Goal: Task Accomplishment & Management: Use online tool/utility

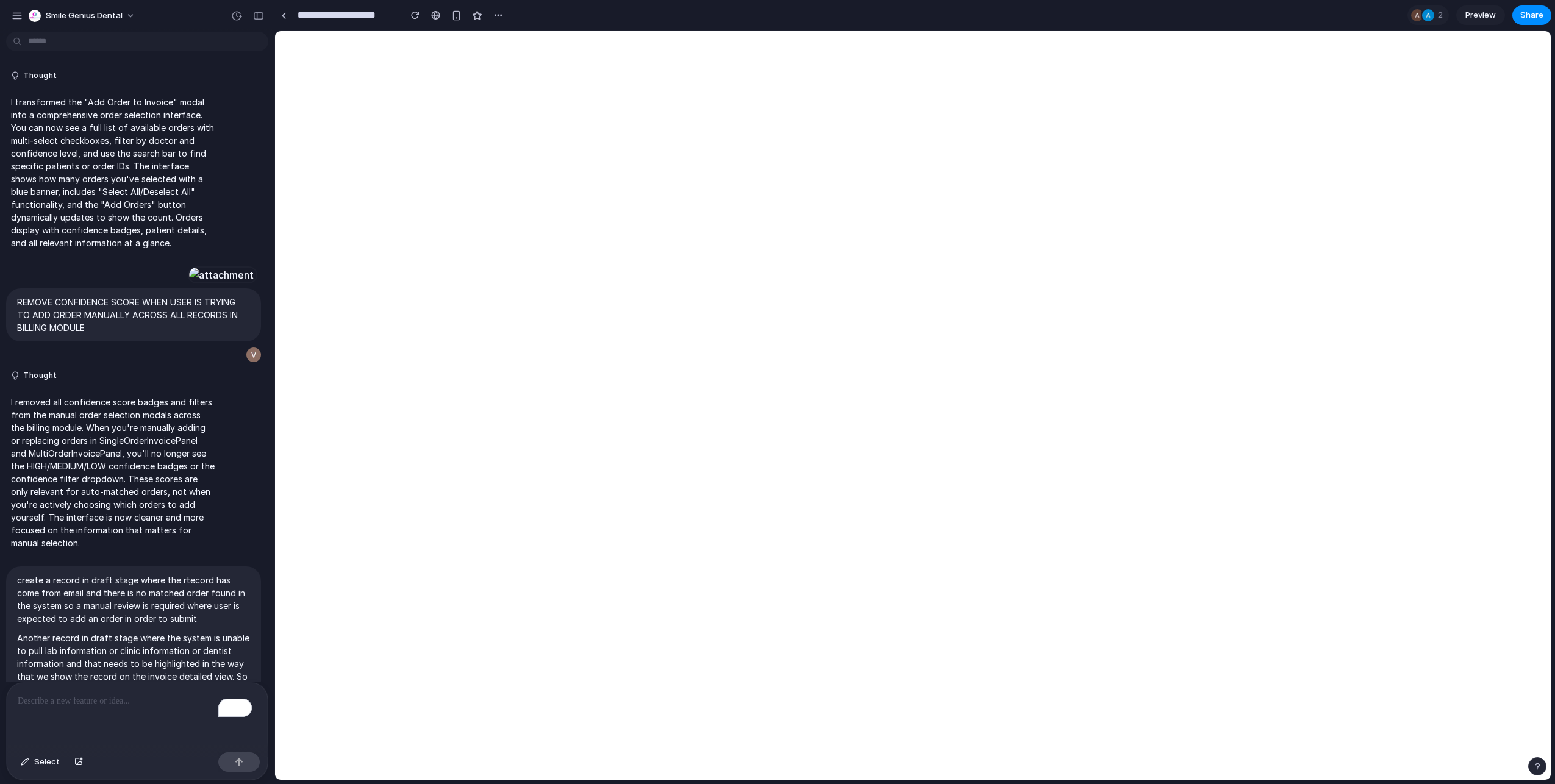
scroll to position [8926, 0]
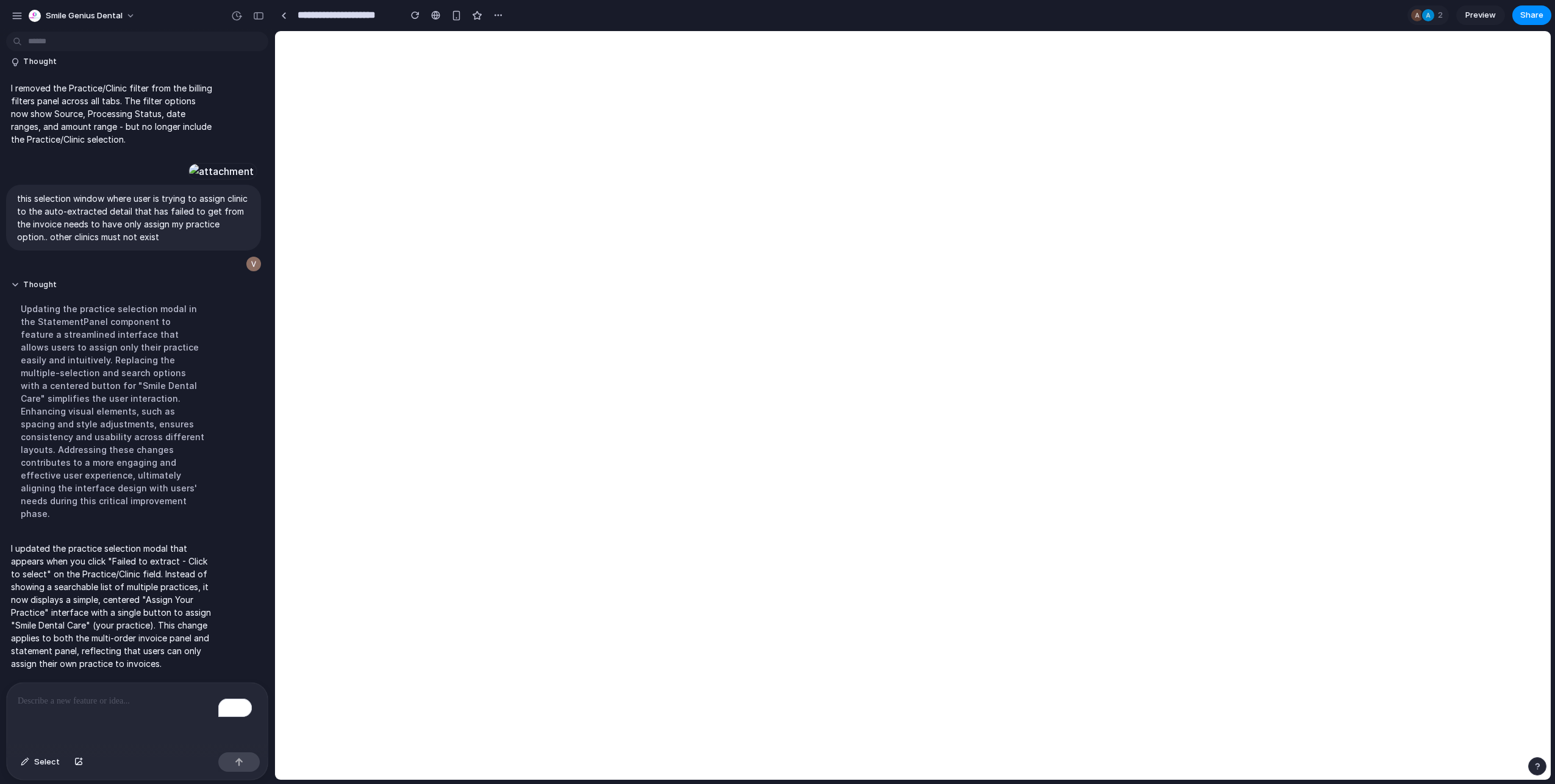
click at [111, 707] on div "To enrich screen reader interactions, please activate Accessibility in Grammarl…" at bounding box center [137, 715] width 261 height 65
click at [132, 695] on p "To enrich screen reader interactions, please activate Accessibility in Grammarl…" at bounding box center [137, 700] width 239 height 15
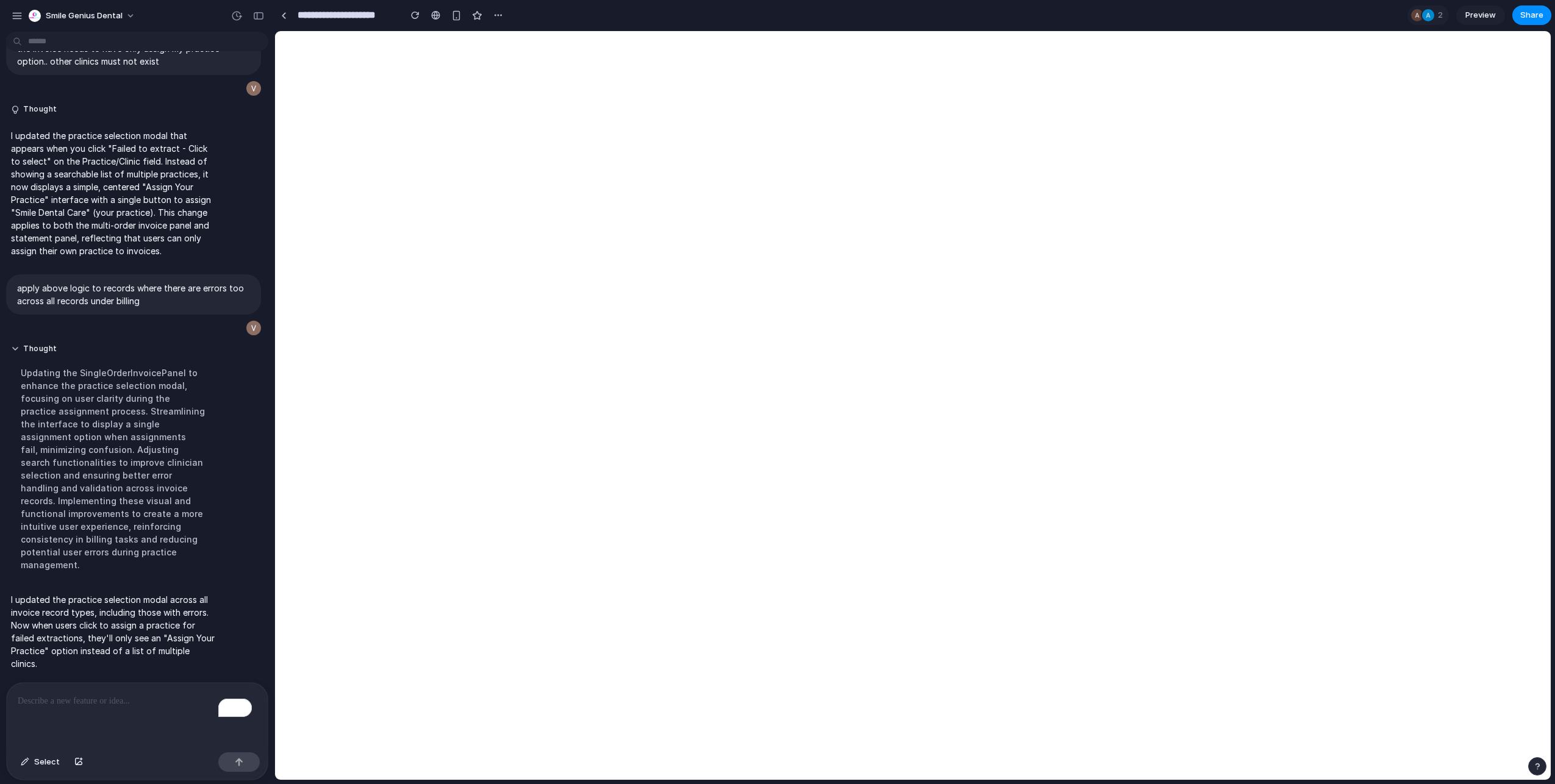
scroll to position [8576, 0]
click at [66, 696] on p "To enrich screen reader interactions, please activate Accessibility in Grammarl…" at bounding box center [135, 700] width 234 height 15
click at [123, 668] on div "I updated the practice selection modal across all invoice record types, includi…" at bounding box center [113, 631] width 213 height 92
click at [100, 694] on p "To enrich screen reader interactions, please activate Accessibility in Grammarl…" at bounding box center [135, 700] width 234 height 15
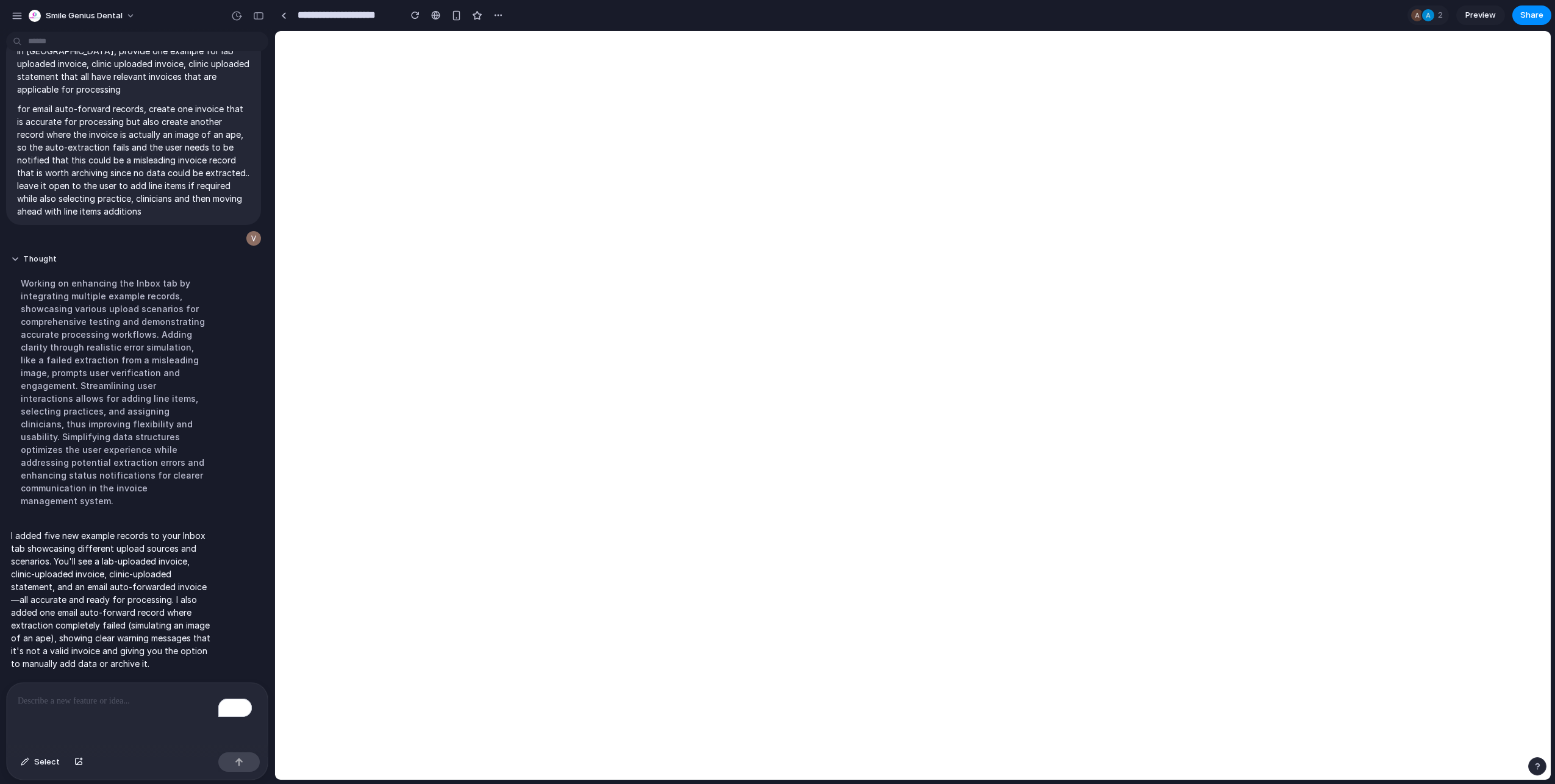
scroll to position [8486, 0]
click at [185, 704] on div "To enrich screen reader interactions, please activate Accessibility in Grammarl…" at bounding box center [137, 715] width 261 height 65
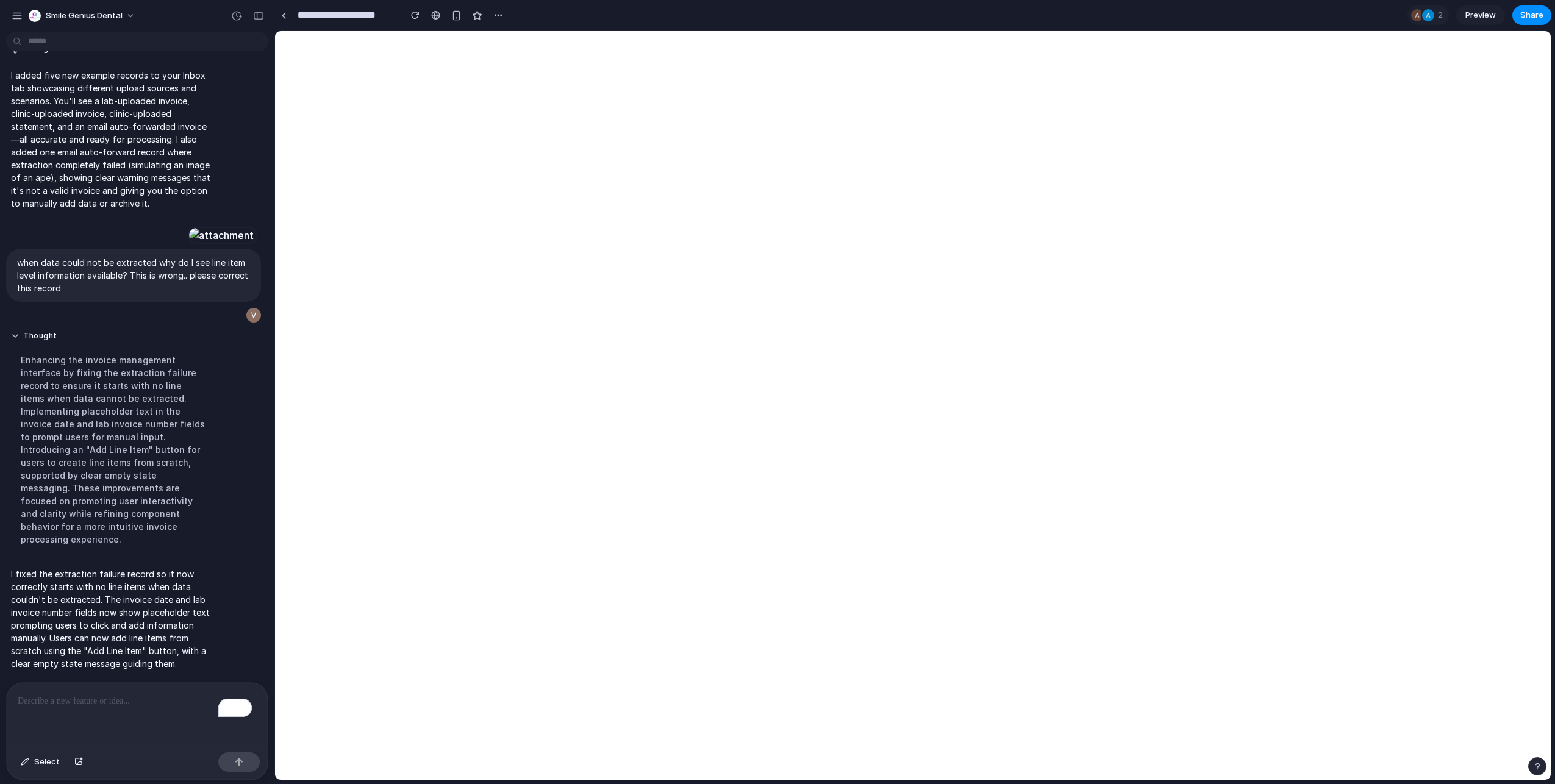
scroll to position [8257, 0]
click at [116, 703] on div "To enrich screen reader interactions, please activate Accessibility in Grammarl…" at bounding box center [137, 715] width 261 height 65
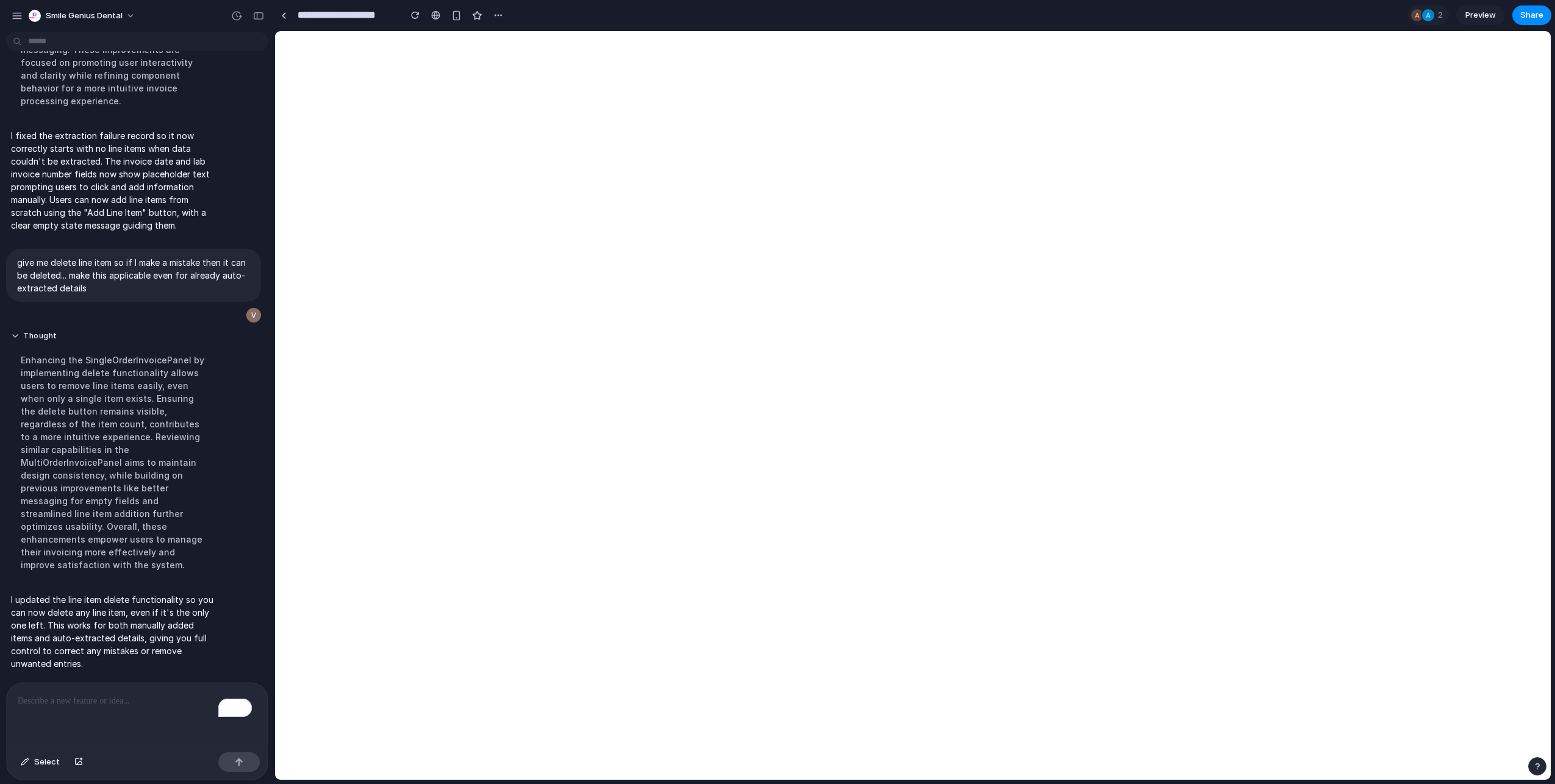
scroll to position [7912, 0]
click at [69, 719] on div "To enrich screen reader interactions, please activate Accessibility in Grammarl…" at bounding box center [137, 715] width 261 height 65
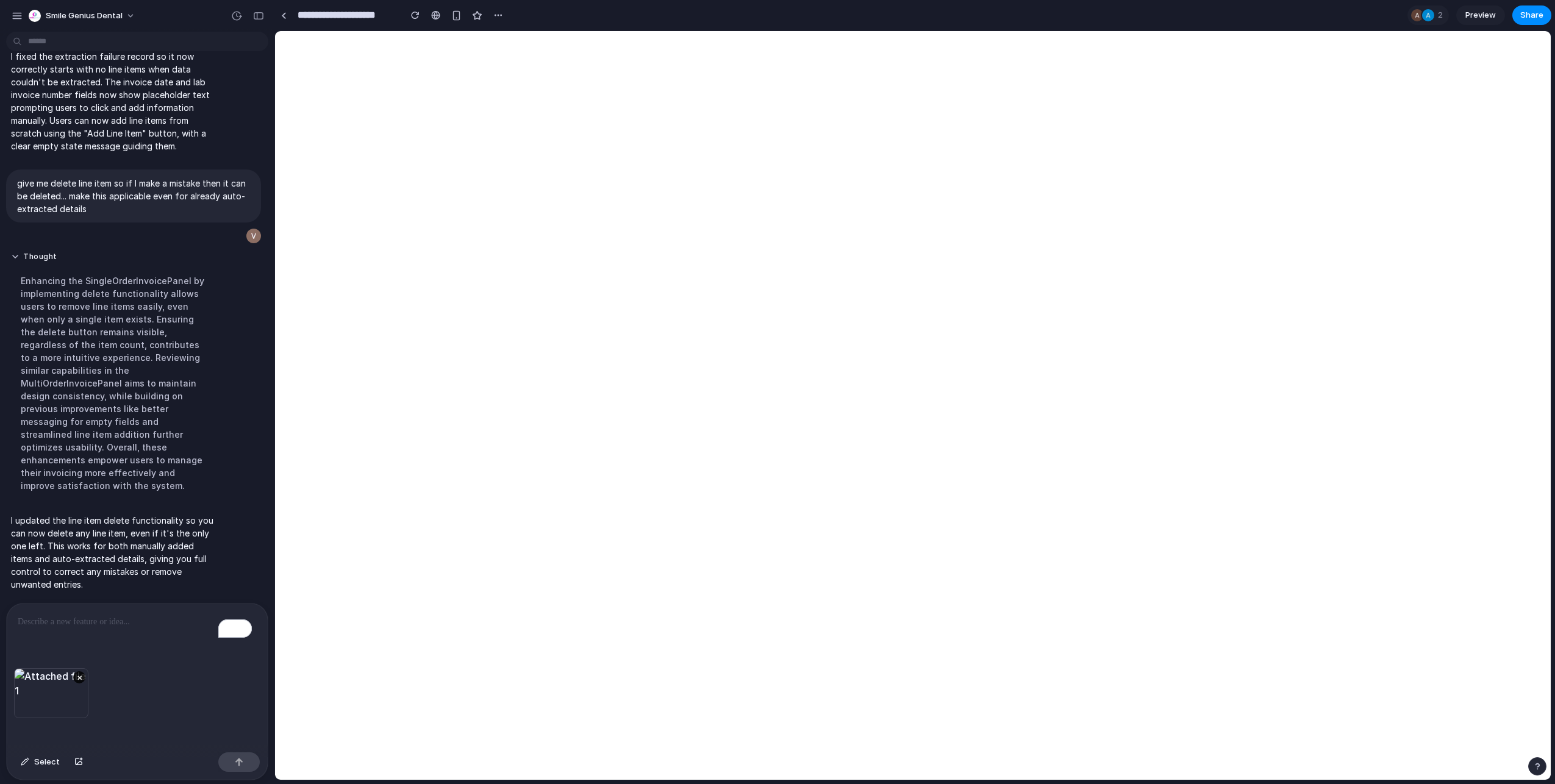
scroll to position [7992, 0]
click at [221, 622] on p "**********" at bounding box center [135, 622] width 234 height 15
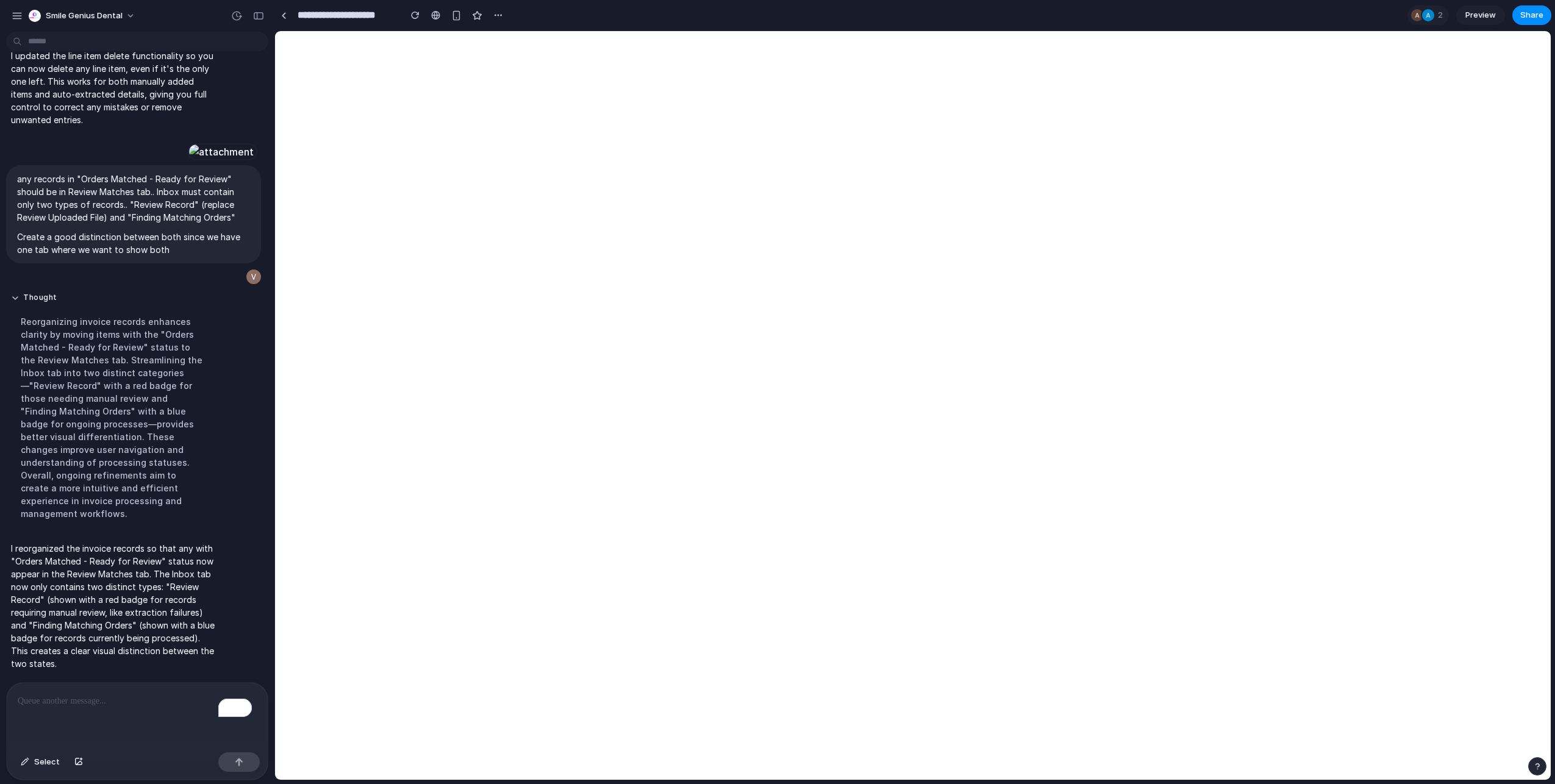
scroll to position [7841, 0]
click at [153, 693] on p "To enrich screen reader interactions, please activate Accessibility in Grammarl…" at bounding box center [135, 700] width 234 height 15
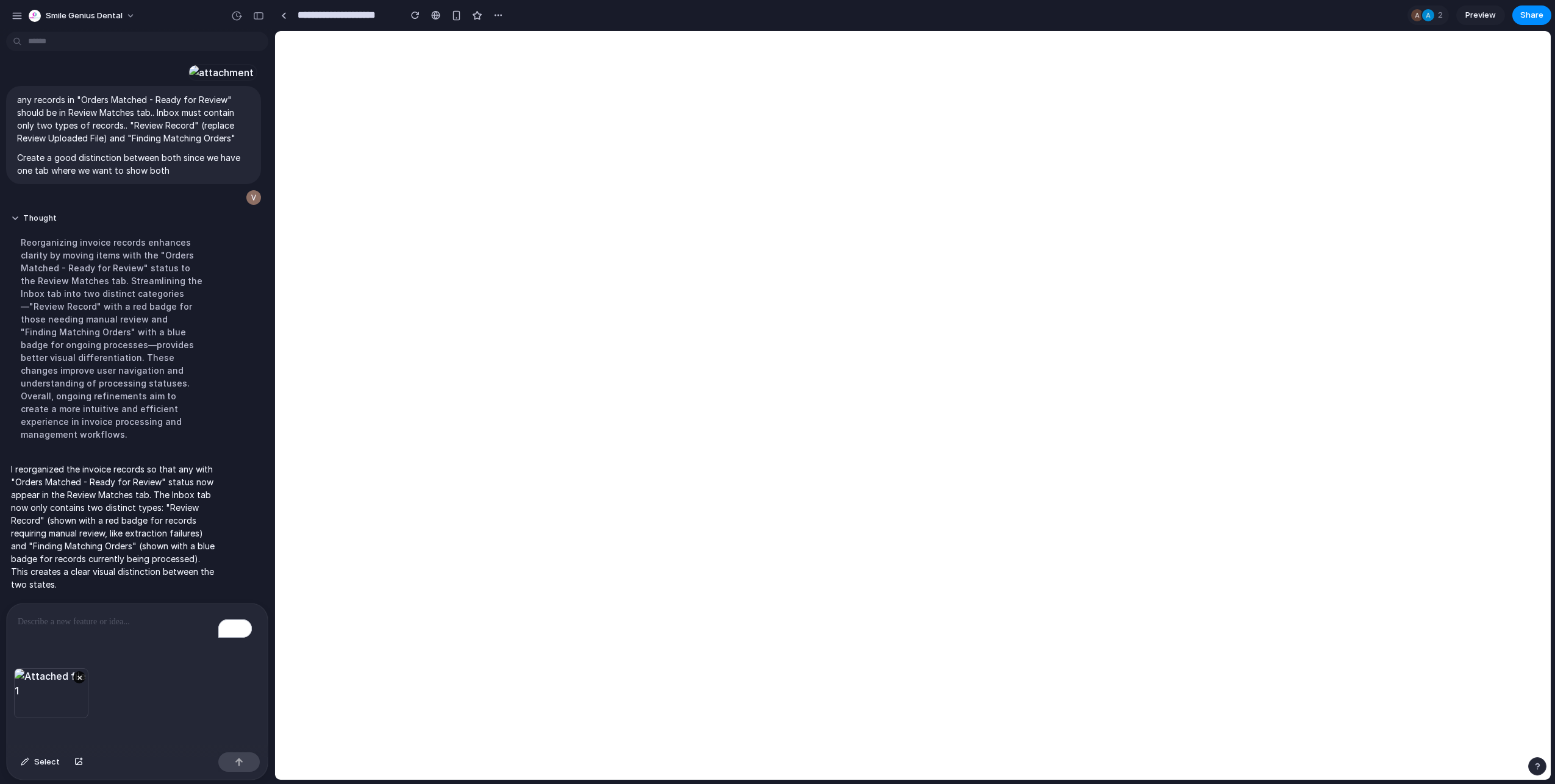
scroll to position [7868, 0]
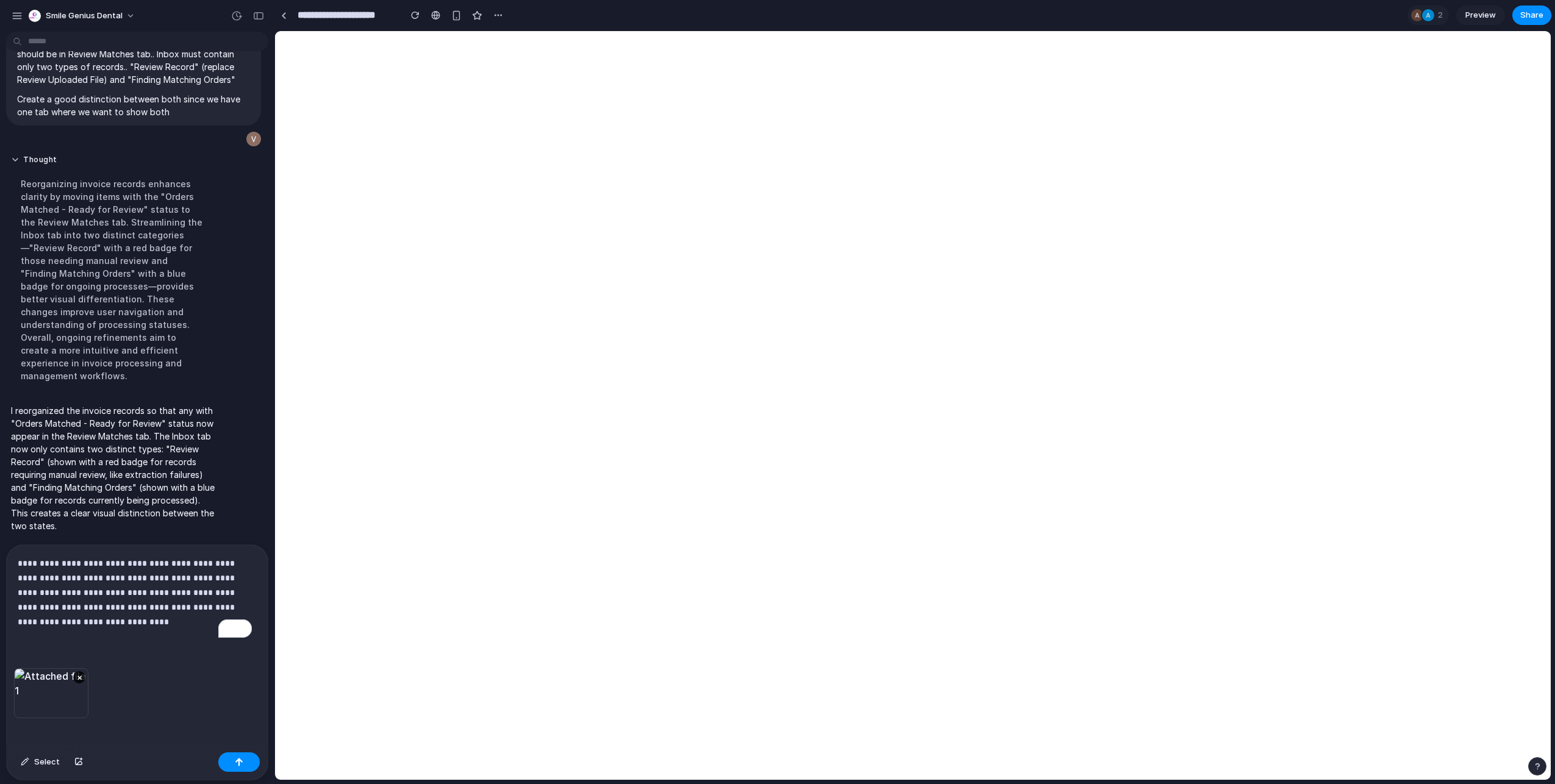
click at [204, 602] on p "**********" at bounding box center [135, 593] width 234 height 73
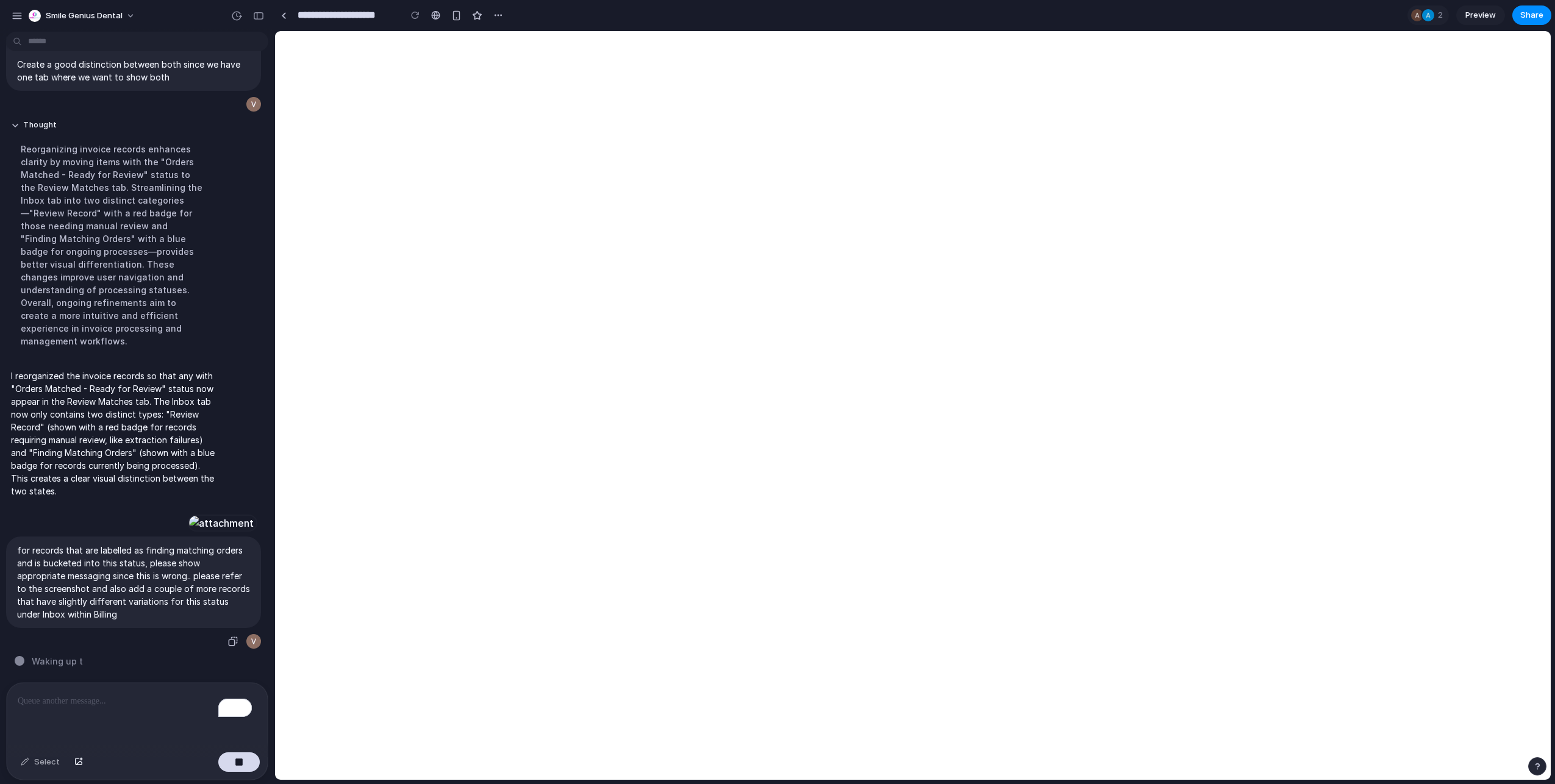
scroll to position [8105, 0]
click at [21, 21] on div "button" at bounding box center [17, 16] width 11 height 11
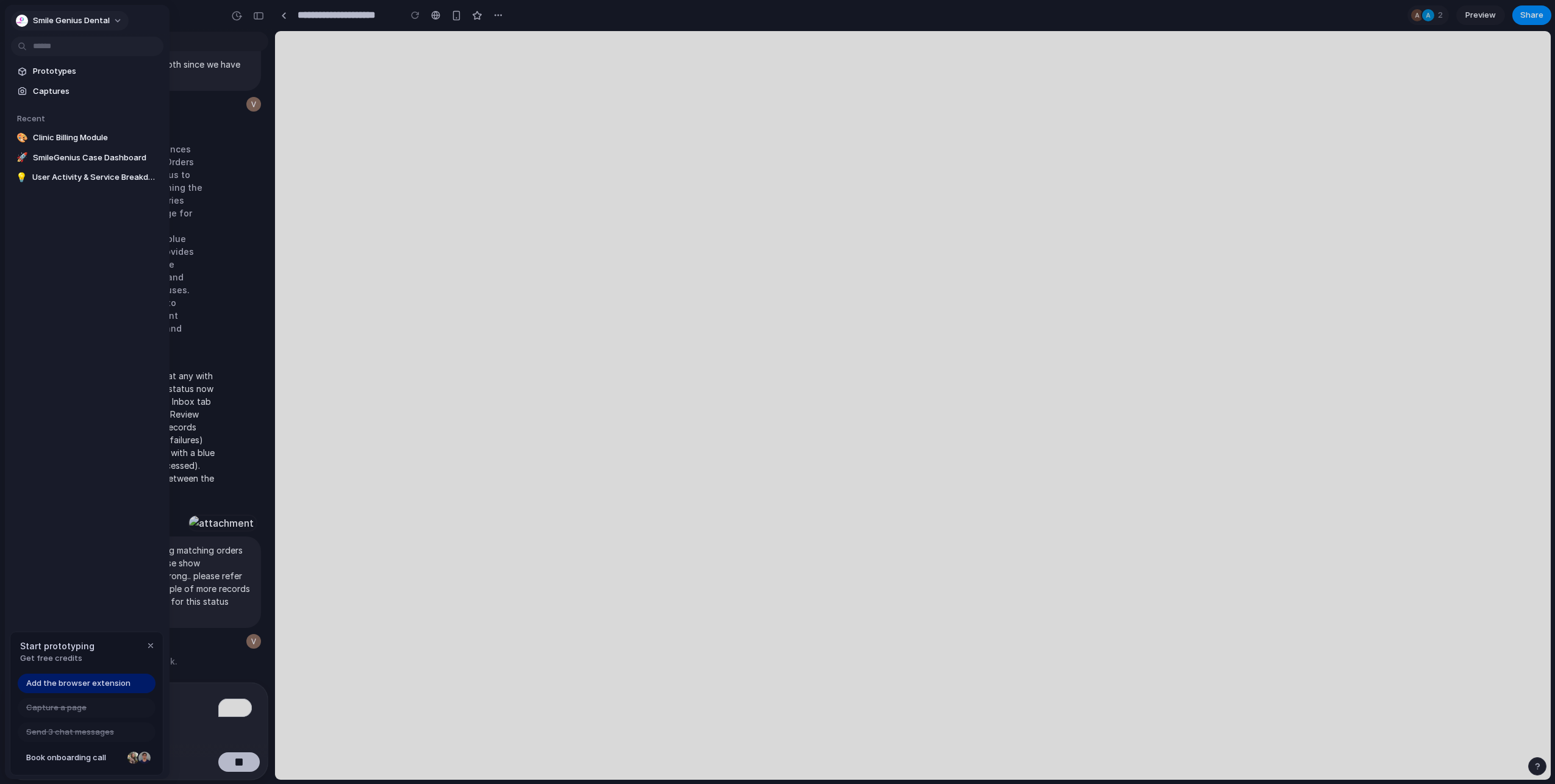
click at [59, 17] on span "Smile Genius Dental" at bounding box center [72, 21] width 77 height 12
click at [156, 70] on div "Settings Invite members Change theme Sign out" at bounding box center [778, 392] width 1555 height 784
click at [48, 65] on span "Prototypes" at bounding box center [96, 72] width 126 height 12
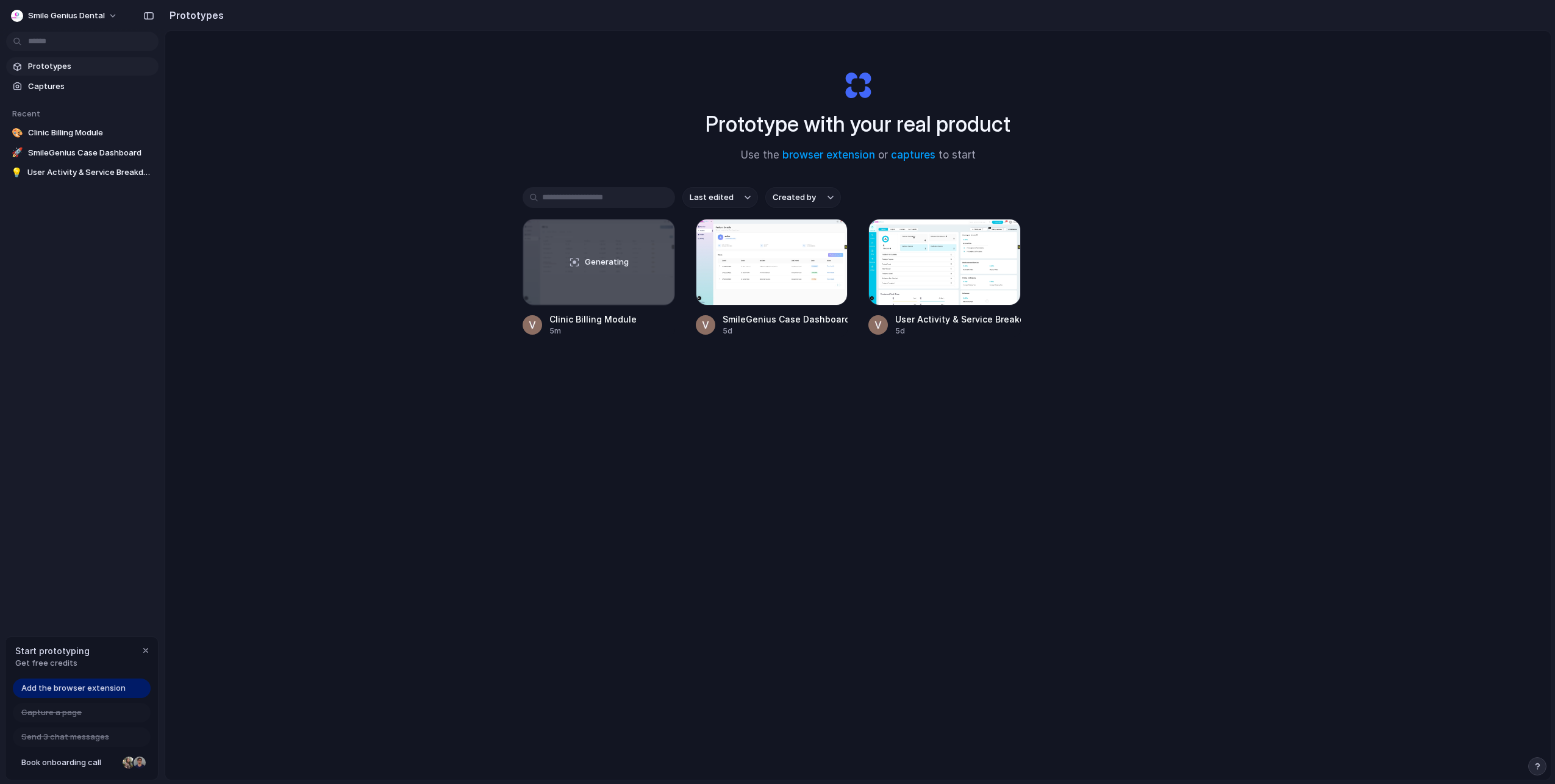
click at [100, 694] on div "Add the browser extension" at bounding box center [82, 688] width 138 height 19
click at [110, 688] on span "Add the browser extension" at bounding box center [73, 688] width 104 height 12
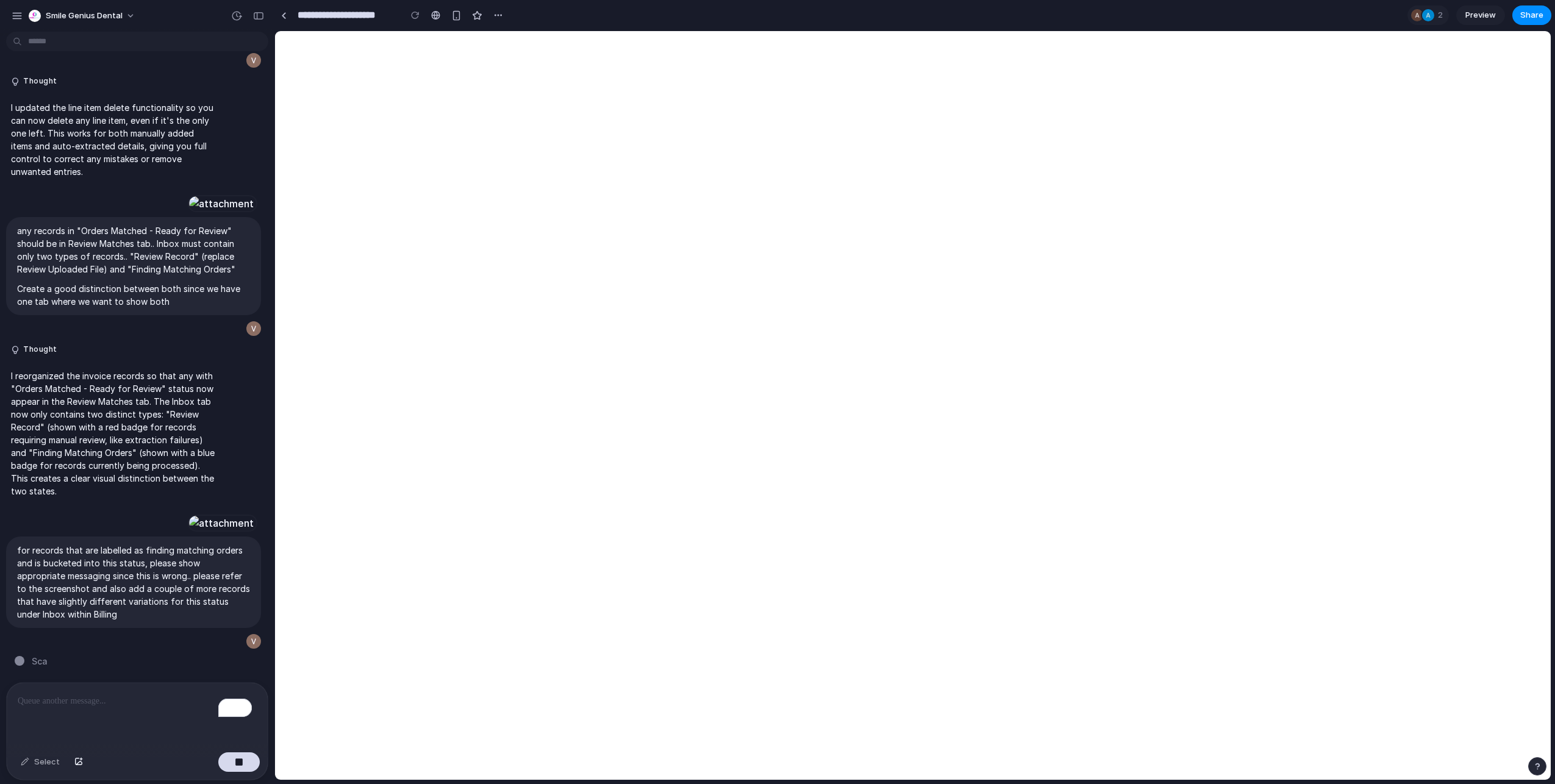
scroll to position [7892, 0]
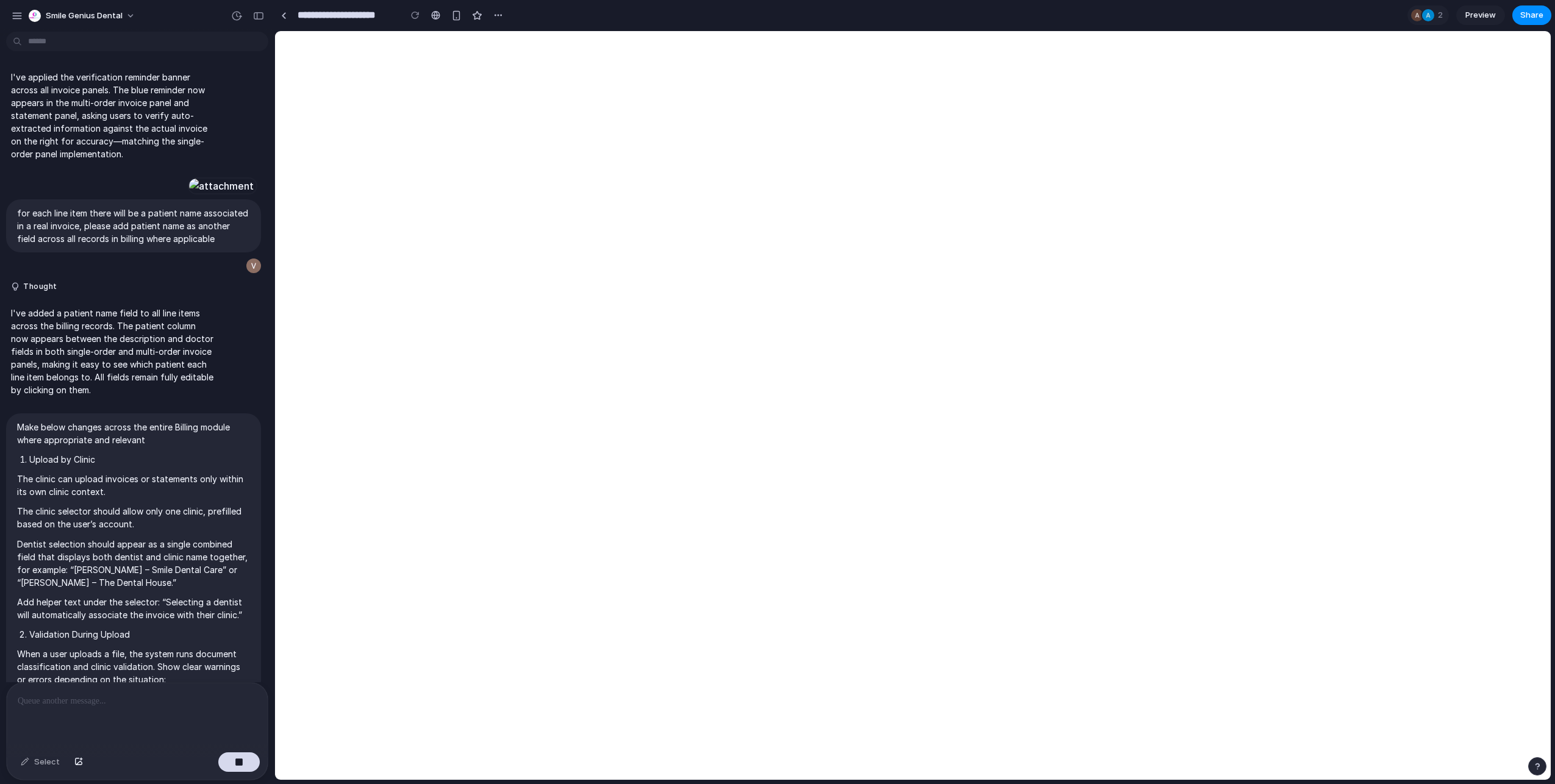
scroll to position [7892, 0]
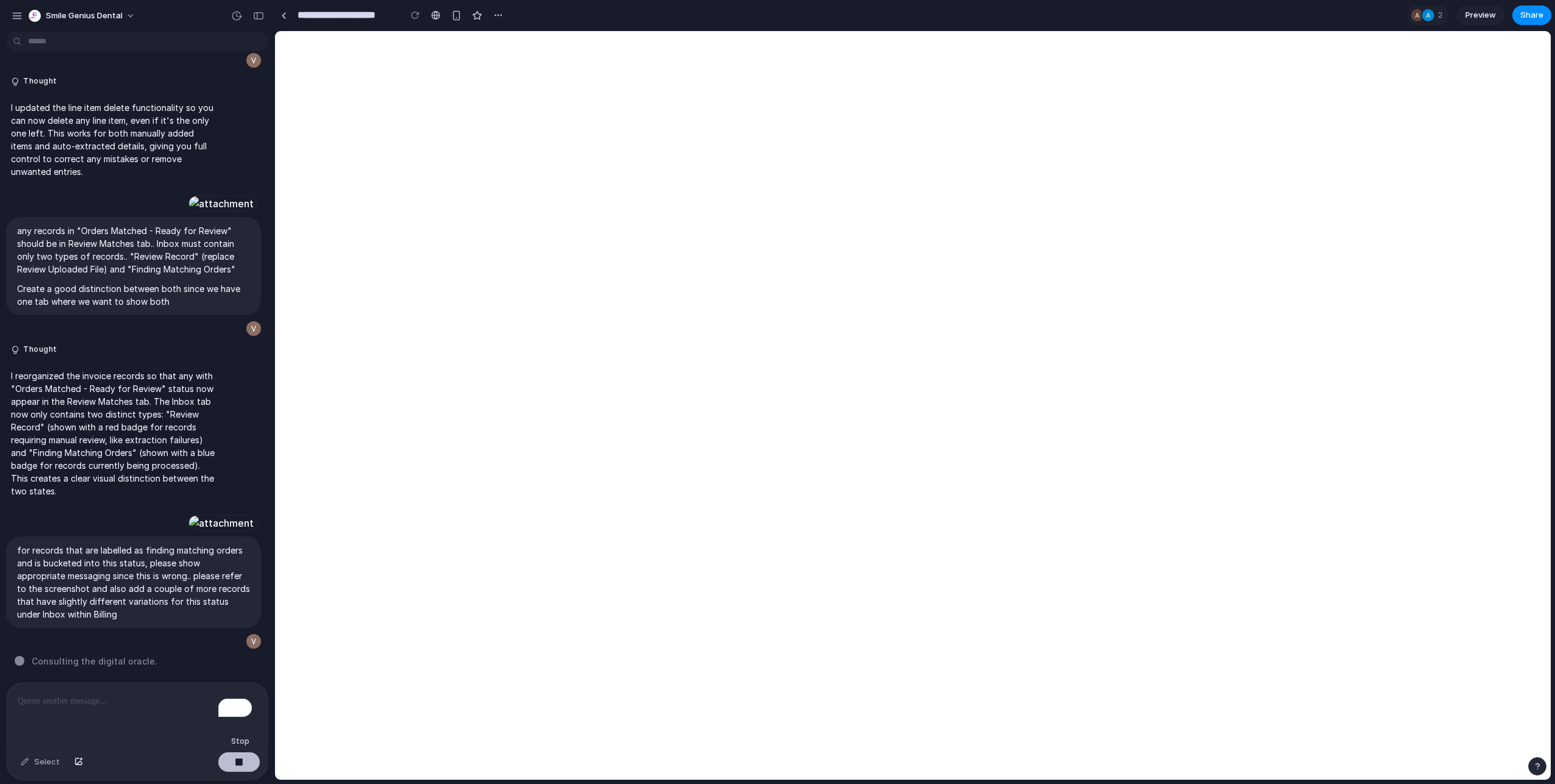
click at [242, 756] on button "button" at bounding box center [238, 761] width 41 height 19
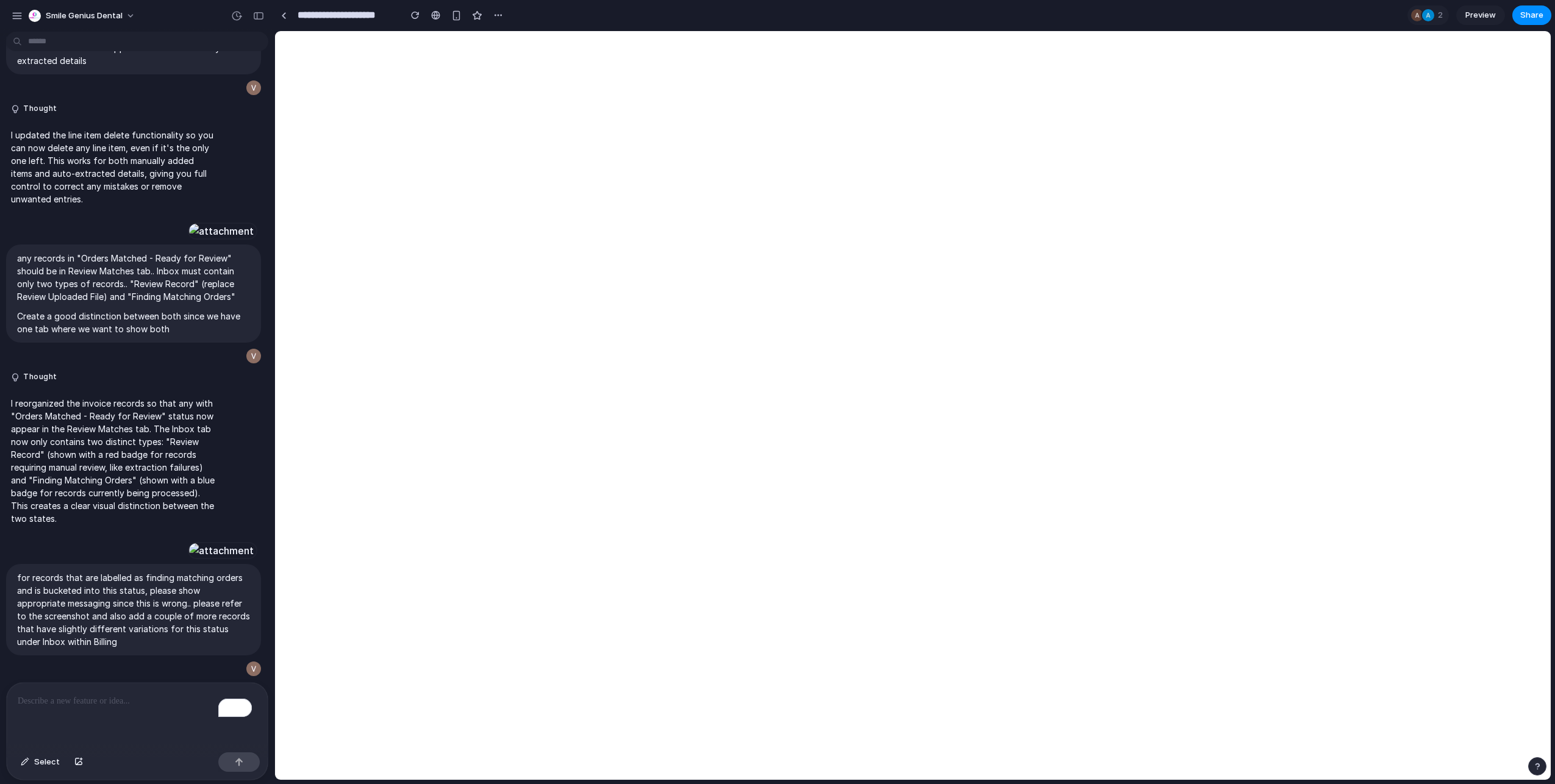
click at [249, 753] on div at bounding box center [238, 761] width 41 height 19
click at [244, 762] on div at bounding box center [238, 761] width 41 height 19
click at [195, 614] on p "for records that are labelled as finding matching orders and is bucketed into t…" at bounding box center [134, 609] width 233 height 77
click at [231, 667] on div "button" at bounding box center [232, 668] width 10 height 10
click at [181, 687] on div "To enrich screen reader interactions, please activate Accessibility in Grammarl…" at bounding box center [137, 715] width 261 height 65
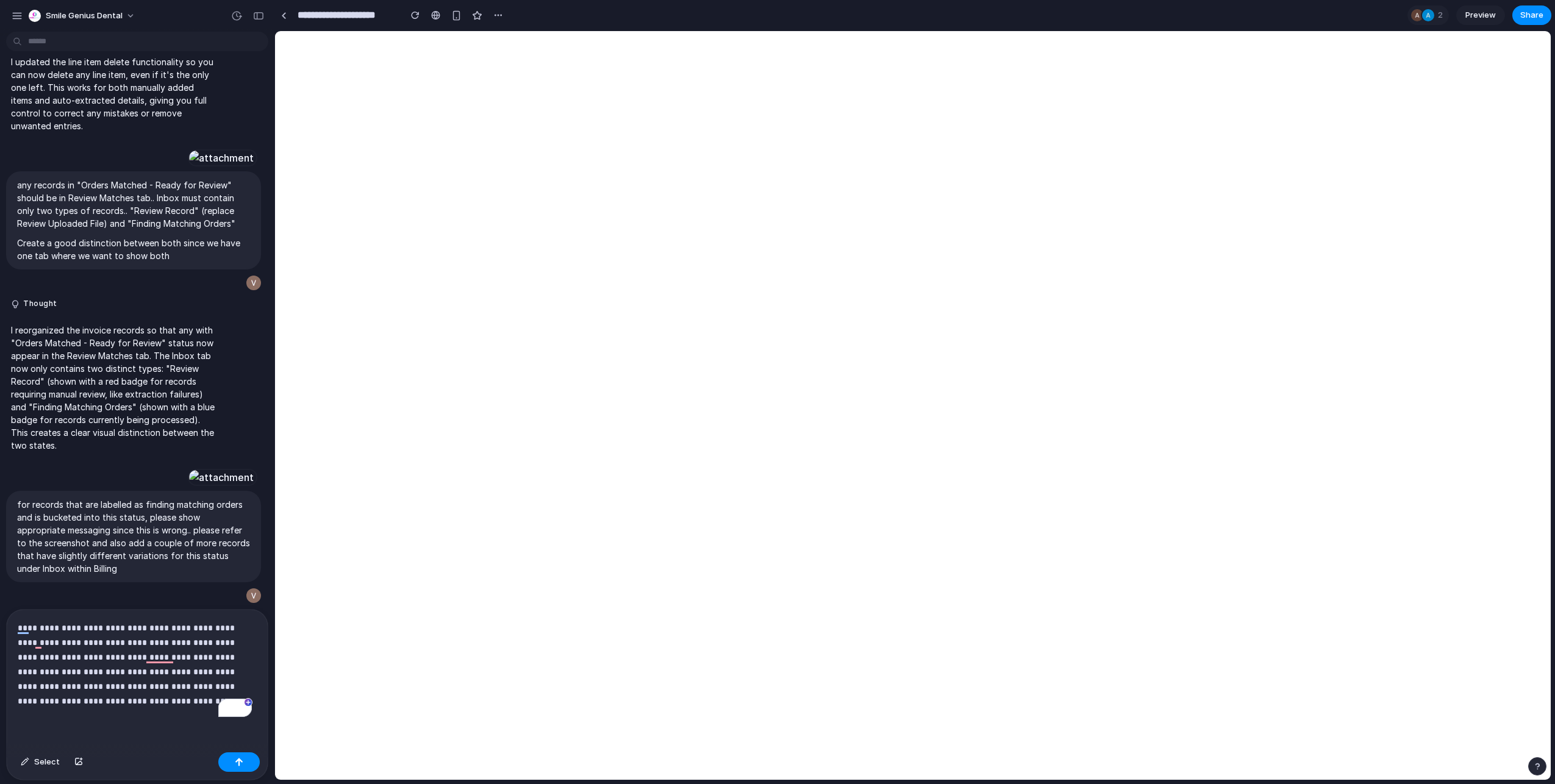
click at [137, 736] on div "**********" at bounding box center [137, 678] width 261 height 138
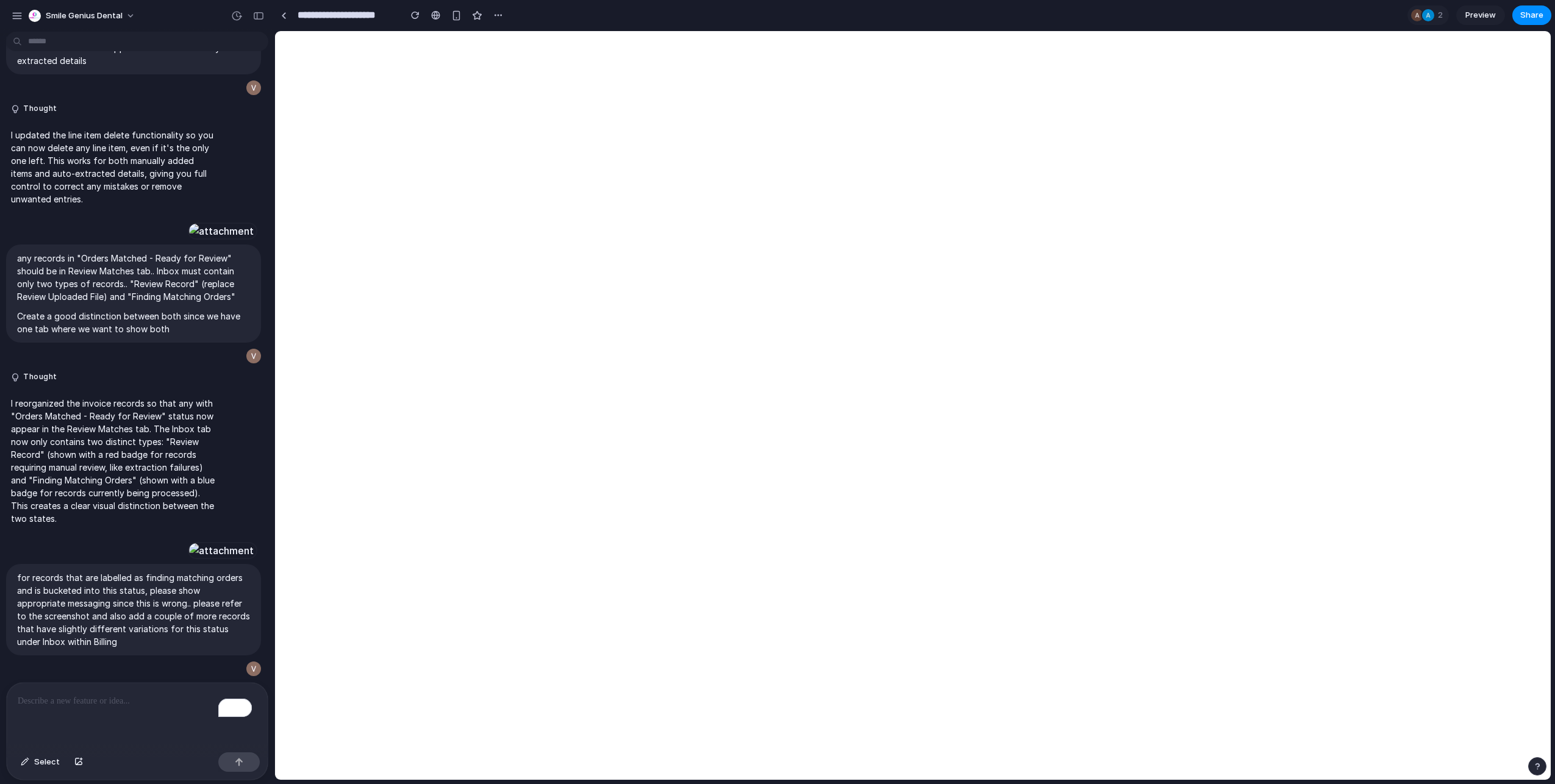
click at [70, 705] on div "To enrich screen reader interactions, please activate Accessibility in Grammarl…" at bounding box center [137, 715] width 261 height 65
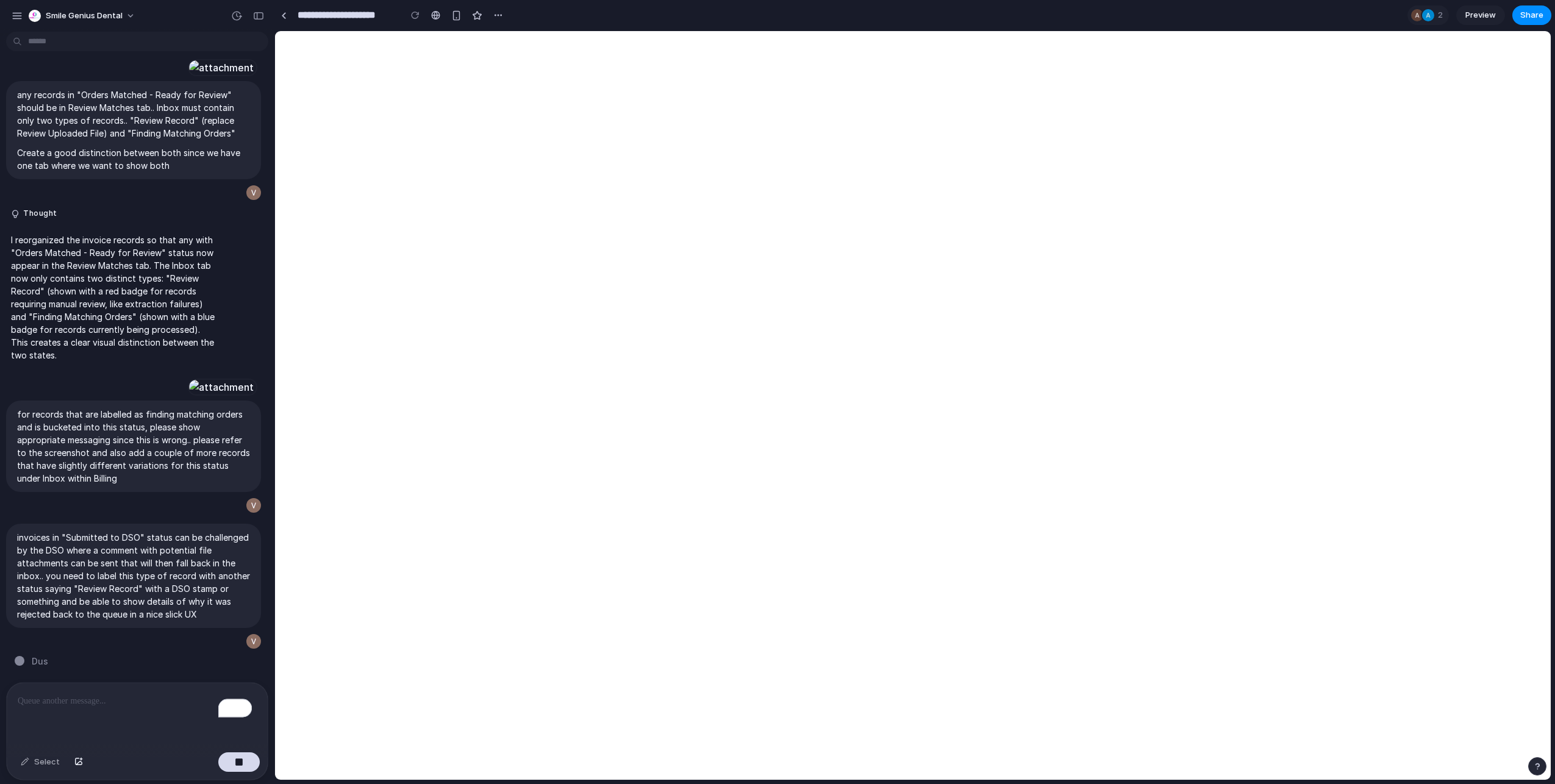
scroll to position [7925, 0]
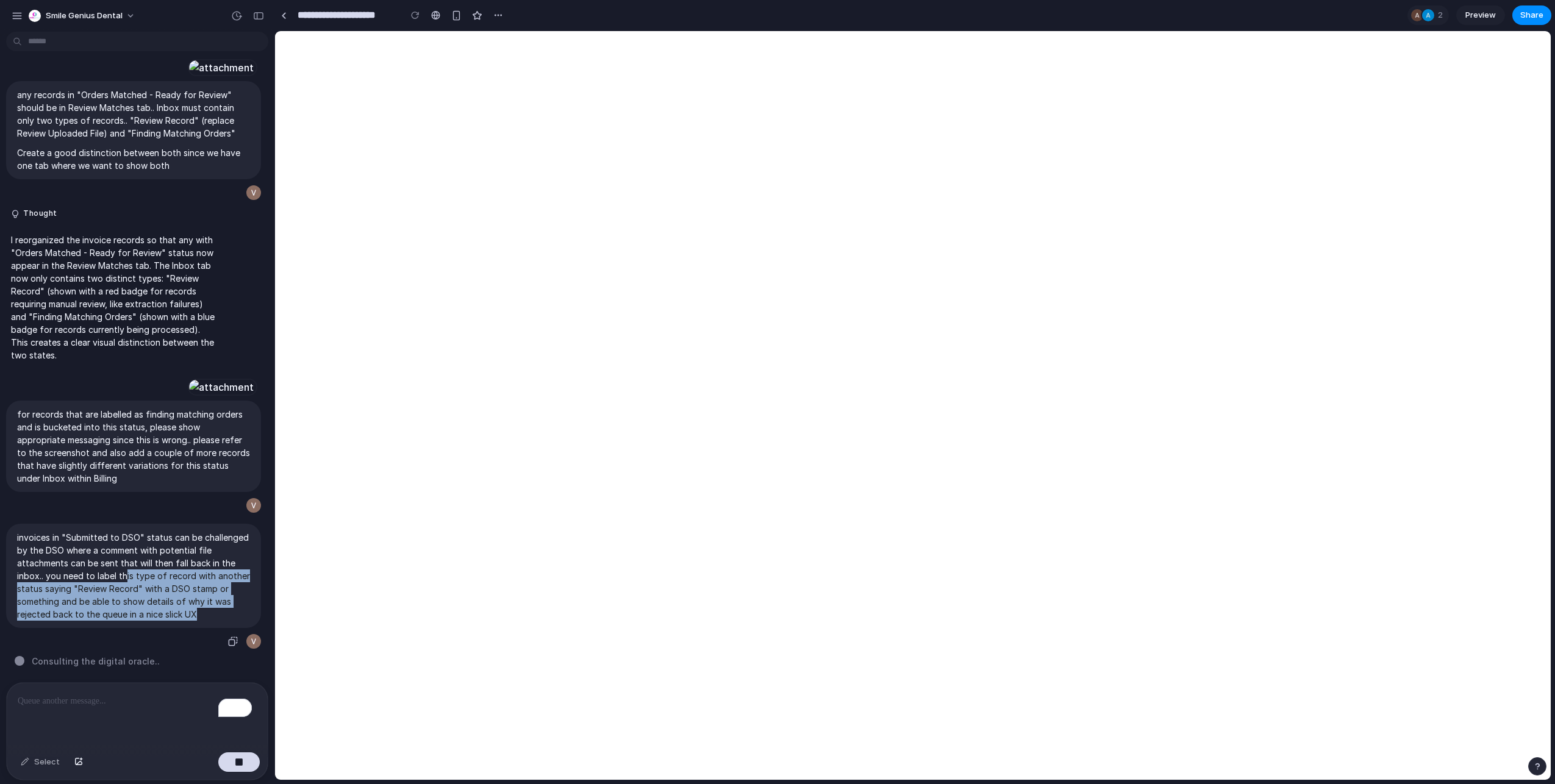
drag, startPoint x: 195, startPoint y: 610, endPoint x: 124, endPoint y: 574, distance: 79.6
click at [124, 574] on p "invoices in "Submitted to DSO" status can be challenged by the DSO where a comm…" at bounding box center [134, 575] width 233 height 90
click at [203, 643] on div "invoices in "Submitted to DSO" status can be challenged by the DSO where a comm…" at bounding box center [134, 587] width 255 height 127
click at [228, 636] on div "button" at bounding box center [232, 641] width 10 height 10
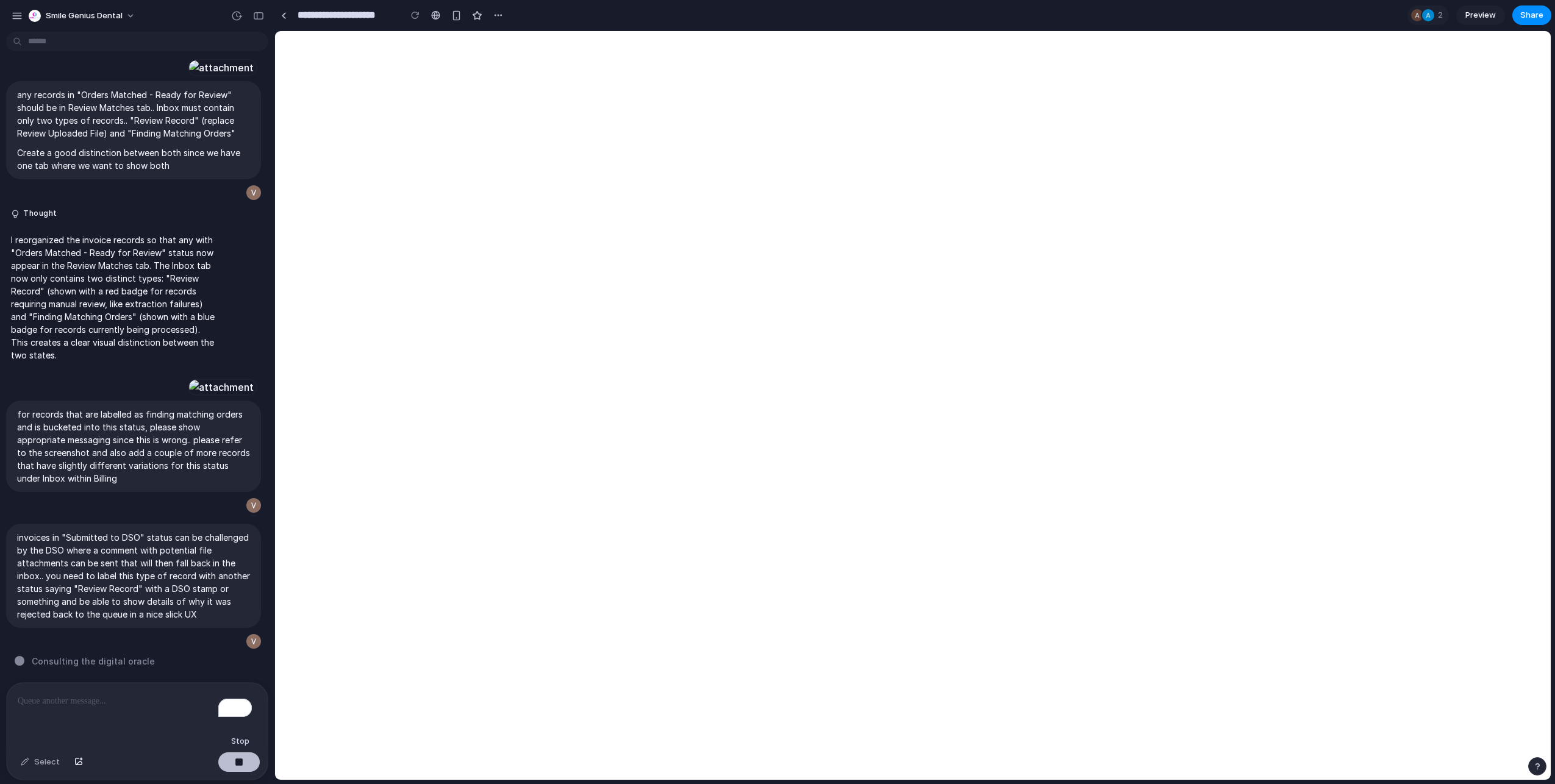
click at [251, 762] on button "button" at bounding box center [238, 761] width 41 height 19
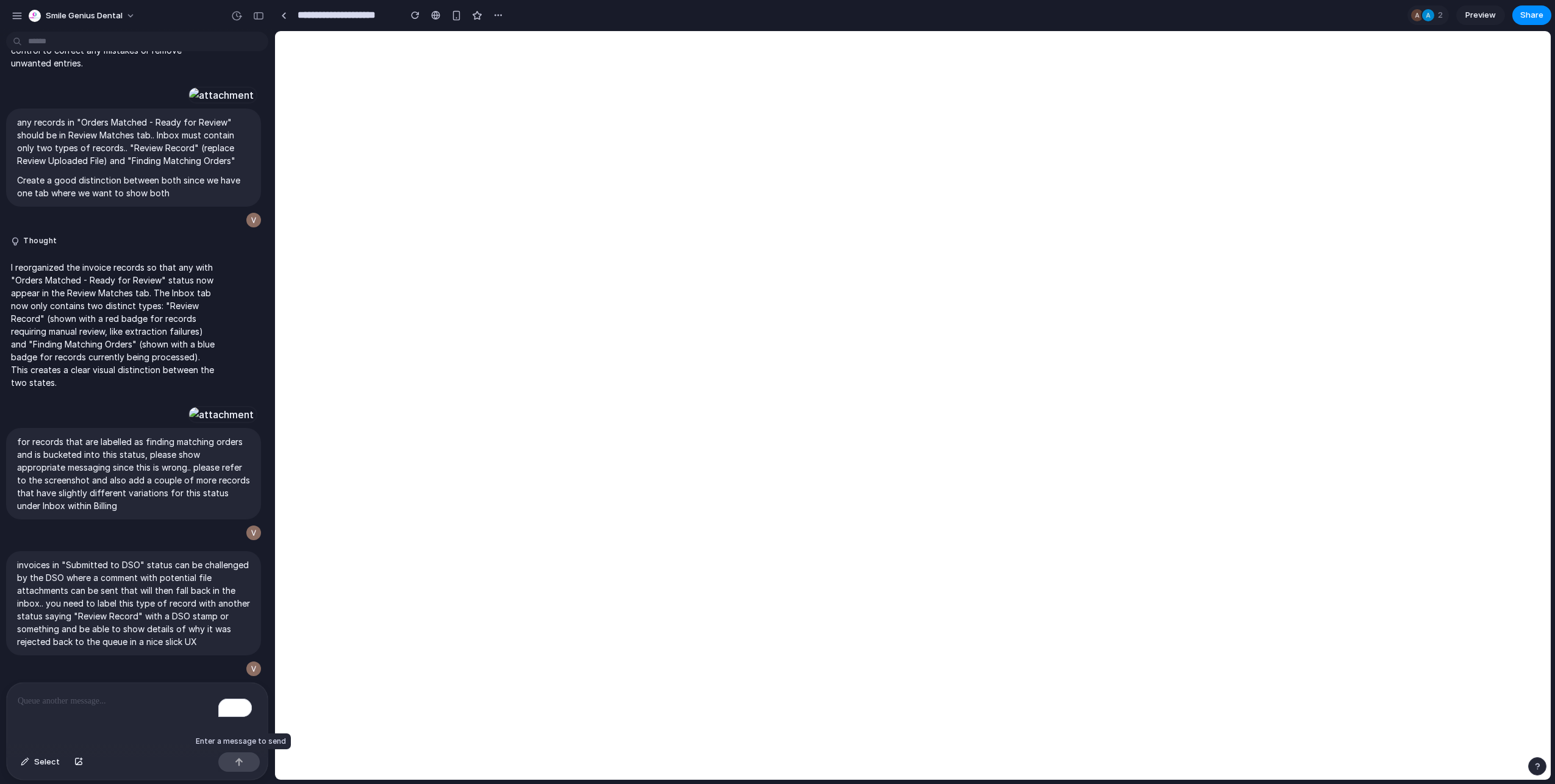
scroll to position [7897, 0]
click at [121, 721] on div "To enrich screen reader interactions, please activate Accessibility in Grammarl…" at bounding box center [137, 715] width 261 height 65
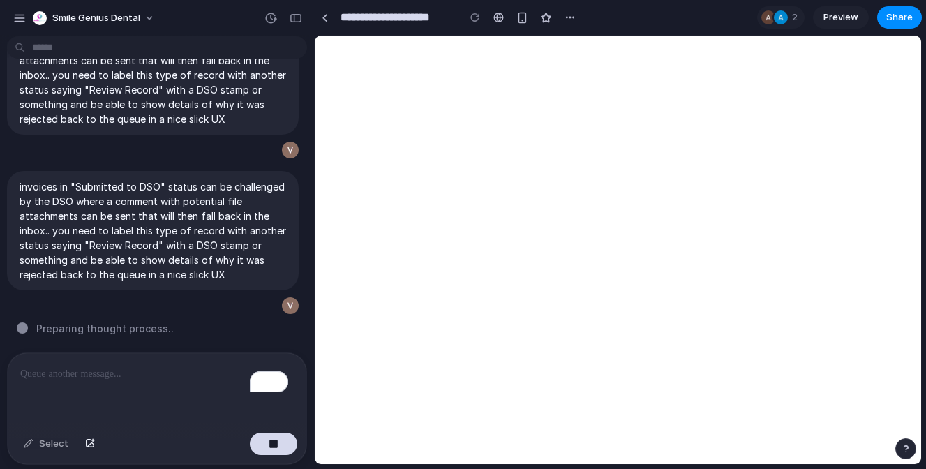
scroll to position [8994, 0]
